Goal: Transaction & Acquisition: Obtain resource

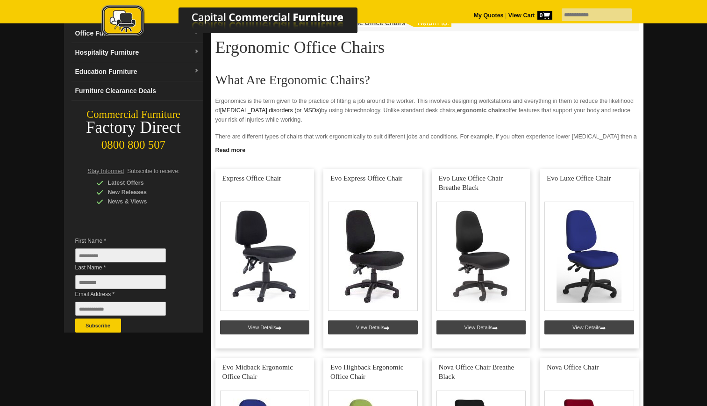
scroll to position [83, 0]
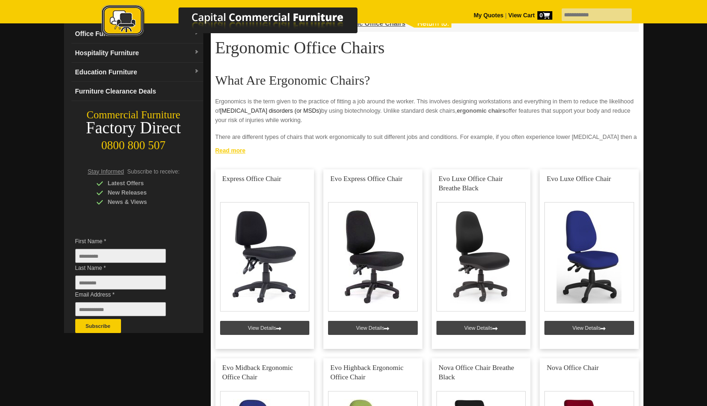
click at [236, 150] on link "Read more" at bounding box center [427, 149] width 433 height 12
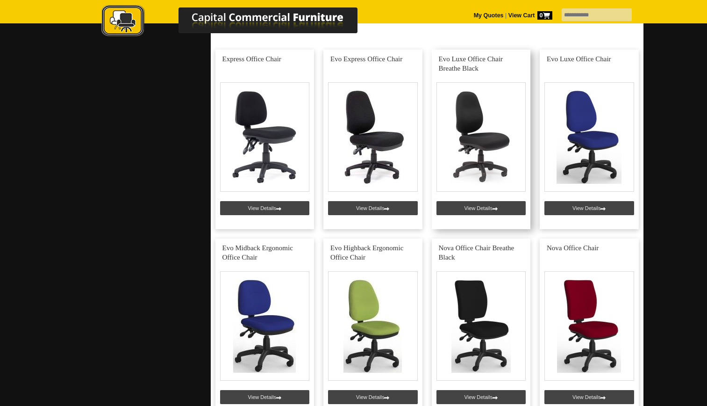
scroll to position [1213, 0]
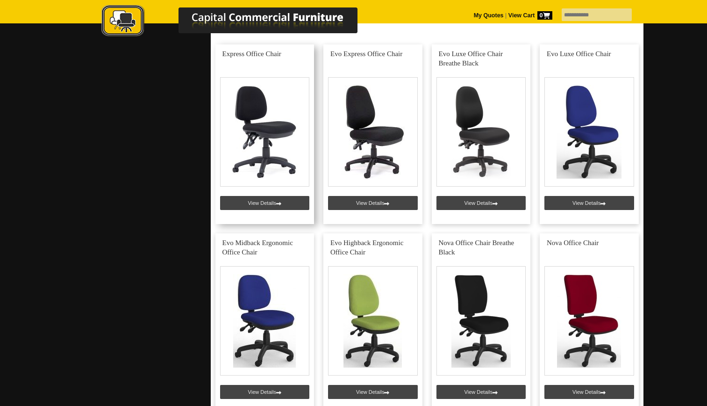
click at [277, 204] on link at bounding box center [264, 133] width 99 height 179
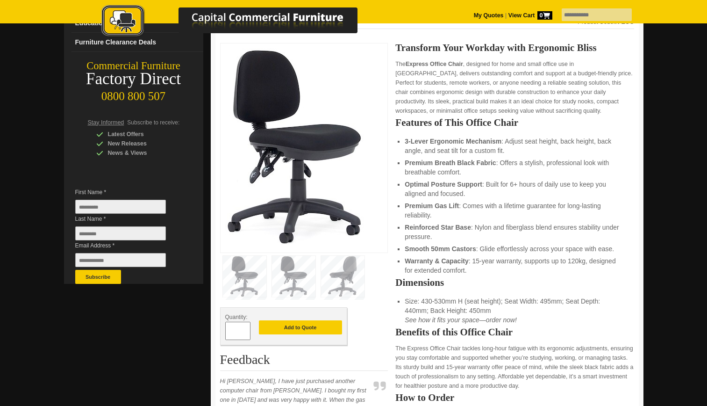
scroll to position [133, 0]
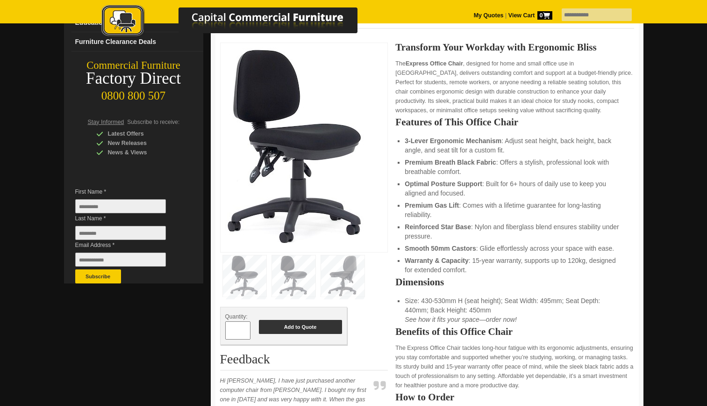
click at [281, 326] on button "Add to Quote" at bounding box center [300, 327] width 83 height 14
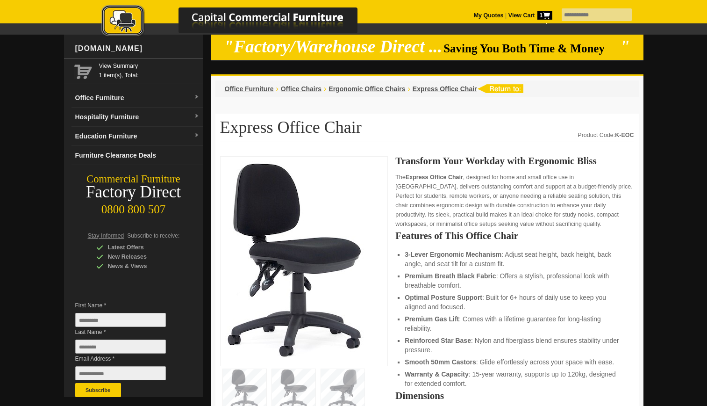
scroll to position [2, 0]
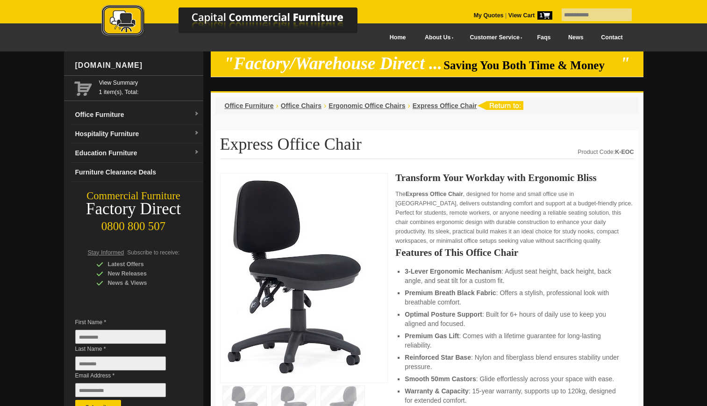
click at [543, 17] on icon at bounding box center [546, 15] width 7 height 7
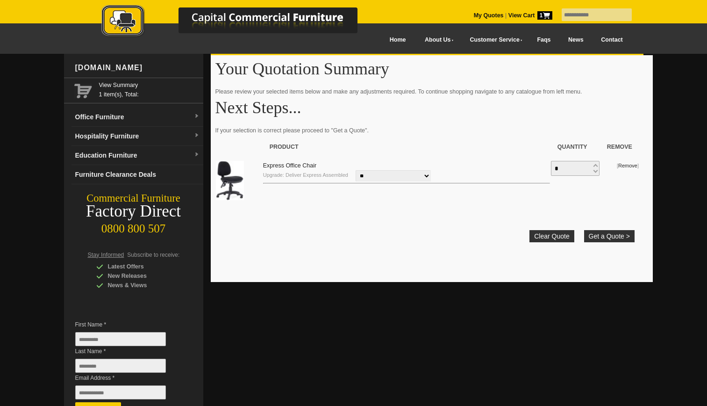
click at [428, 175] on select "**********" at bounding box center [393, 175] width 75 height 11
click at [619, 236] on button "Get a Quote >" at bounding box center [609, 236] width 50 height 12
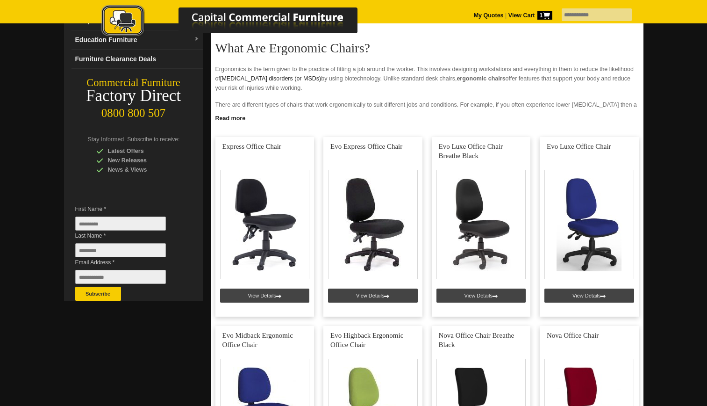
scroll to position [116, 0]
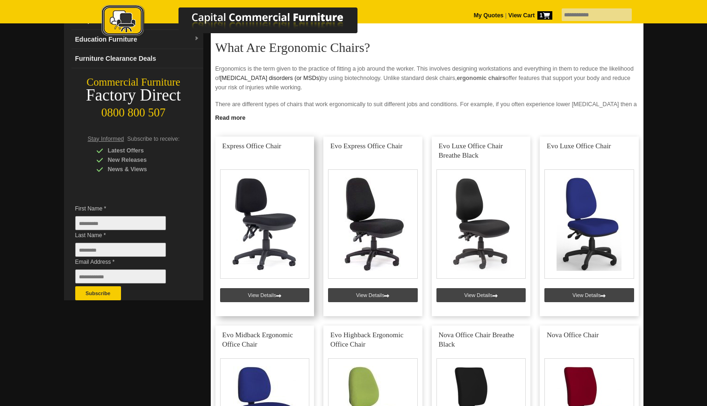
click at [286, 255] on link at bounding box center [264, 225] width 99 height 179
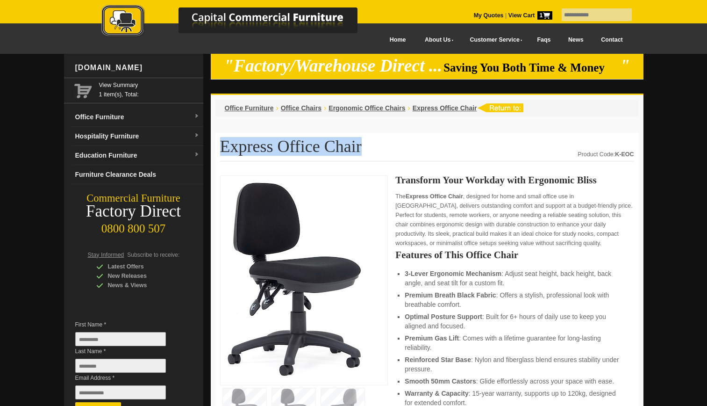
drag, startPoint x: 219, startPoint y: 145, endPoint x: 382, endPoint y: 150, distance: 163.2
copy h1 "Express Office Chair"
